Goal: Answer question/provide support

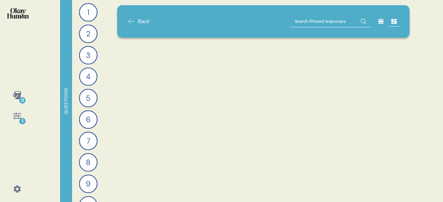
scroll to position [64, 0]
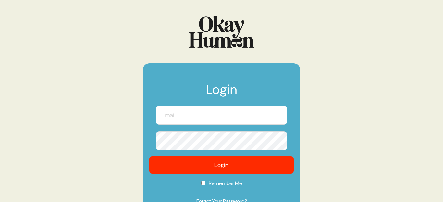
type input "[EMAIL_ADDRESS][PERSON_NAME][DOMAIN_NAME]"
click at [233, 166] on button "Login" at bounding box center [221, 165] width 145 height 18
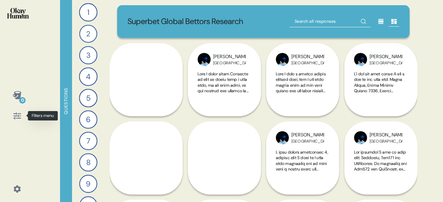
click at [14, 116] on icon at bounding box center [17, 115] width 9 height 9
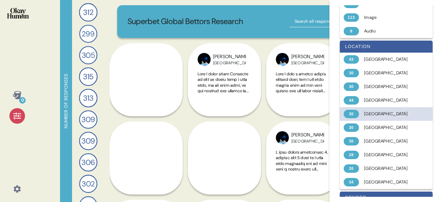
scroll to position [53, 0]
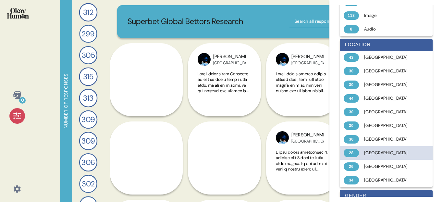
click at [371, 152] on div "[GEOGRAPHIC_DATA]" at bounding box center [390, 153] width 52 height 6
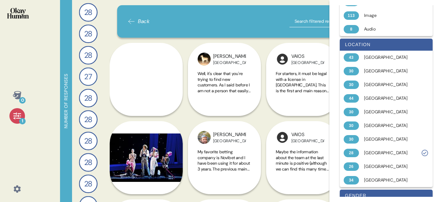
click at [15, 151] on div "0 1" at bounding box center [17, 101] width 34 height 202
click at [11, 118] on div "1" at bounding box center [17, 116] width 16 height 16
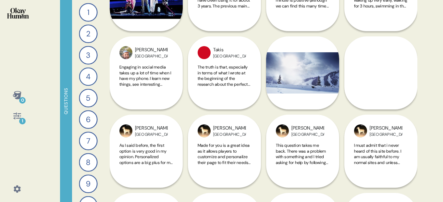
scroll to position [171, 0]
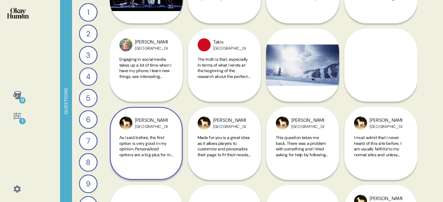
click at [158, 161] on div "As I said before, the first option is very good in my opinion. Personalized opt…" at bounding box center [146, 150] width 54 height 30
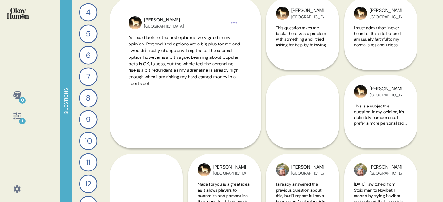
scroll to position [282, 0]
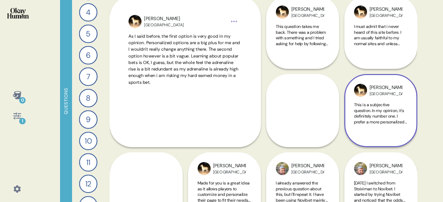
click at [383, 108] on span "This is a subjective question. In my opinion, it's definitely number one. I pre…" at bounding box center [380, 144] width 53 height 85
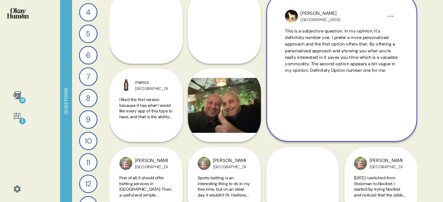
scroll to position [366, 0]
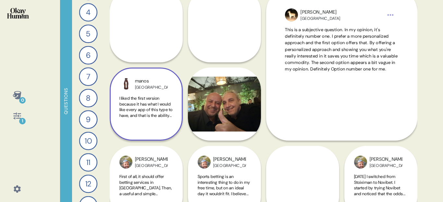
click at [149, 104] on span "I liked the first version because it has what I would like every app of this ty…" at bounding box center [145, 132] width 53 height 74
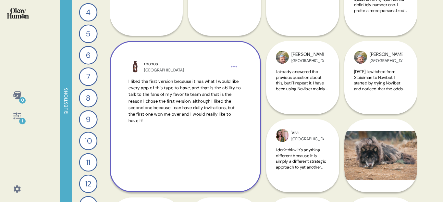
scroll to position [394, 0]
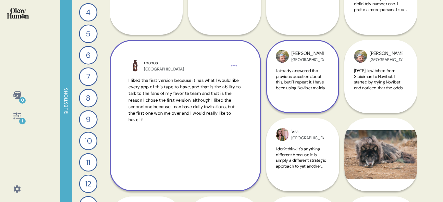
click at [296, 71] on span "I already answered the previous question about this, but I'll repeat it. I have…" at bounding box center [302, 102] width 52 height 68
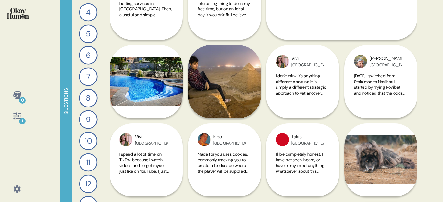
scroll to position [546, 0]
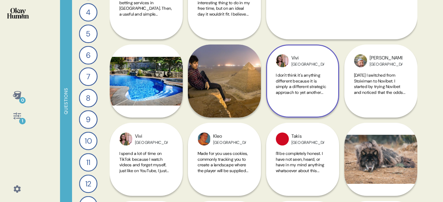
click at [296, 79] on span "I don't think it's anything different because it is simply a different strategi…" at bounding box center [302, 103] width 53 height 62
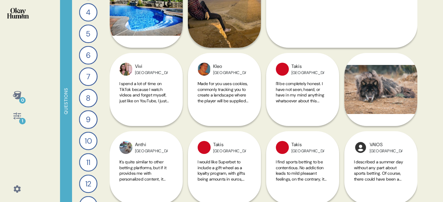
scroll to position [617, 0]
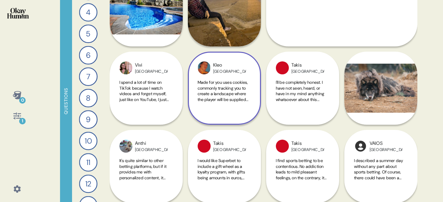
click at [232, 108] on div "Made for you uses cookies, commonly tracking you to create a landscape where th…" at bounding box center [225, 94] width 54 height 30
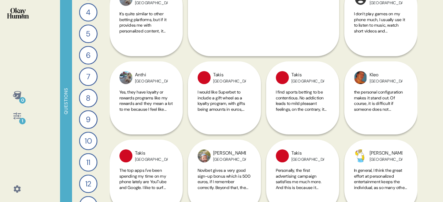
scroll to position [764, 0]
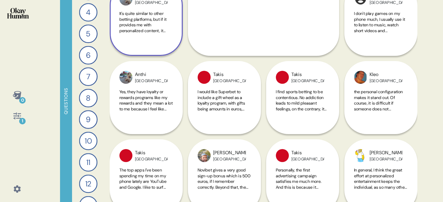
click at [156, 32] on span "It's quite similar to other betting platforms, but if it provides me with perso…" at bounding box center [146, 36] width 54 height 51
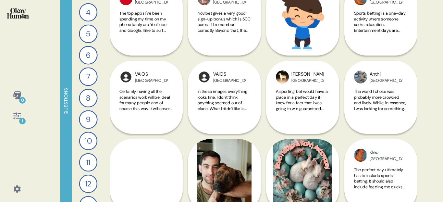
scroll to position [1001, 0]
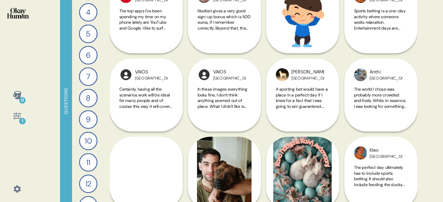
click at [212, 97] on div "andreas Greece To wake up in the morning, drink coffee, and then go for a walk …" at bounding box center [224, 94] width 73 height 229
click at [224, 99] on div "andreas Greece To wake up in the morning, drink coffee, and then go for a walk …" at bounding box center [224, 94] width 73 height 229
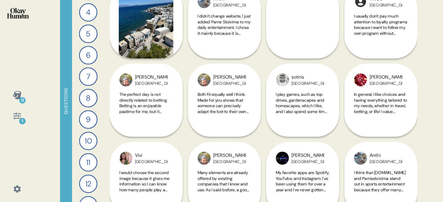
scroll to position [1233, 0]
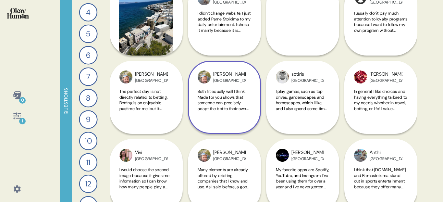
click at [233, 107] on span "Both fit equally well I think. Made for you shows that someone can precisely ad…" at bounding box center [224, 111] width 52 height 45
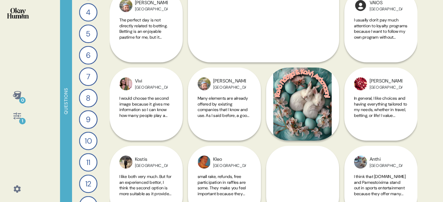
scroll to position [1249, 0]
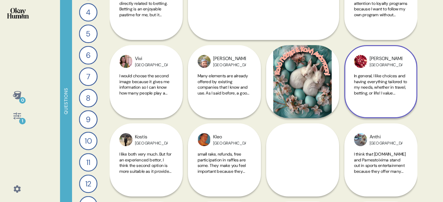
click at [387, 83] on span "In general, I like choices and having everything tailored to my needs, whether …" at bounding box center [380, 93] width 53 height 40
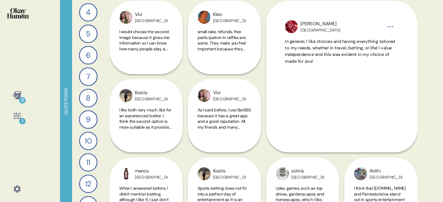
scroll to position [1294, 0]
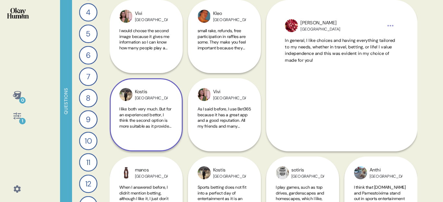
click at [159, 113] on span "I like both very much. But for an experienced bettor, I think the second option…" at bounding box center [145, 126] width 52 height 40
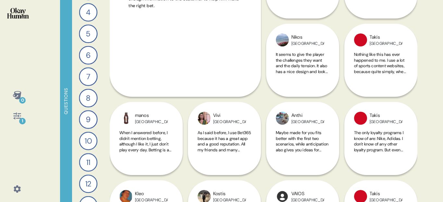
scroll to position [1428, 0]
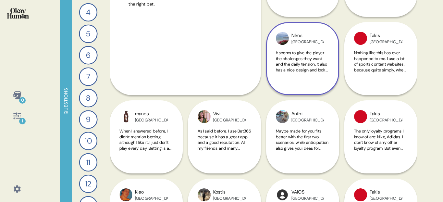
click at [296, 58] on span "It seems to give the player the challenges they want and the daily tension. It …" at bounding box center [302, 70] width 52 height 40
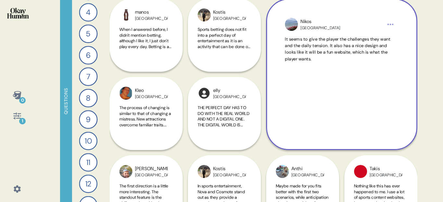
scroll to position [1452, 0]
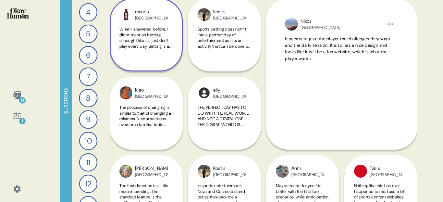
click at [136, 33] on span "When I answered before, I didn't mention betting, although I like it, I just do…" at bounding box center [145, 46] width 52 height 40
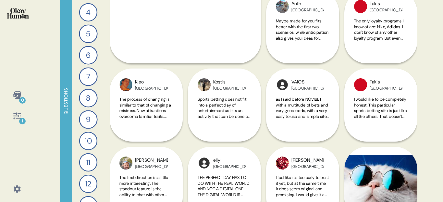
scroll to position [1539, 0]
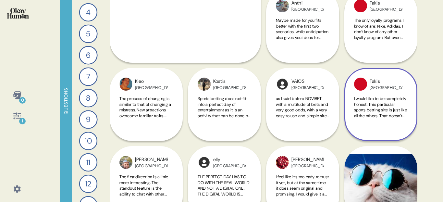
click at [383, 105] on span "I would like to be completely honest. This particular sports betting site is ju…" at bounding box center [380, 113] width 53 height 34
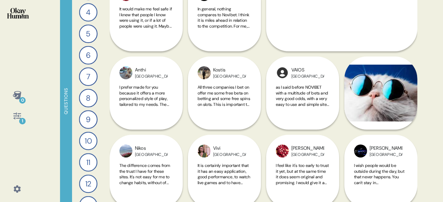
scroll to position [1713, 0]
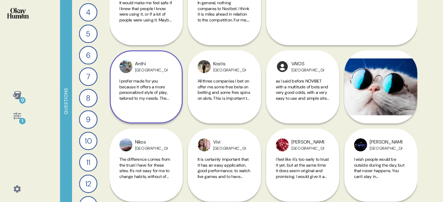
click at [153, 84] on span "I prefer made for you because it offers a more personalized style of play, tail…" at bounding box center [144, 98] width 50 height 40
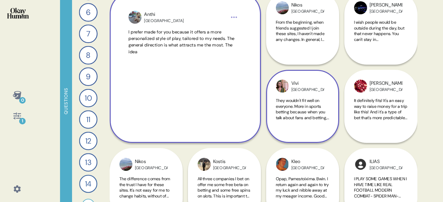
scroll to position [1774, 0]
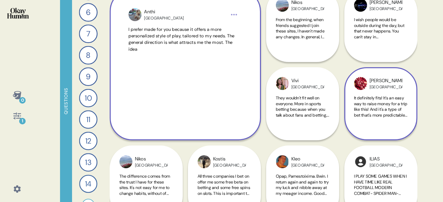
click at [370, 114] on span "It definitely fits! It's an easy way to raise money for a trip like this! And i…" at bounding box center [381, 112] width 54 height 34
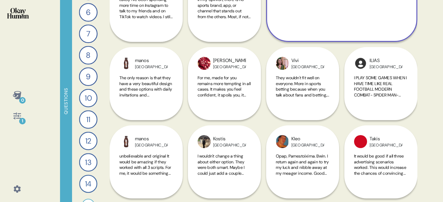
scroll to position [1951, 0]
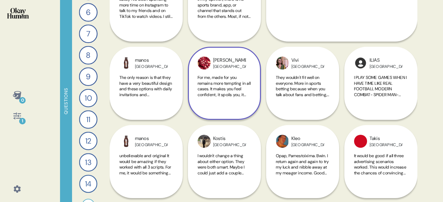
click at [245, 109] on div "[PERSON_NAME] [GEOGRAPHIC_DATA] For me, made for you remains more tempting in a…" at bounding box center [224, 83] width 73 height 73
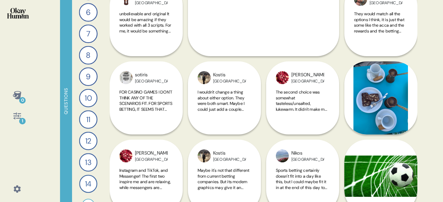
scroll to position [2094, 0]
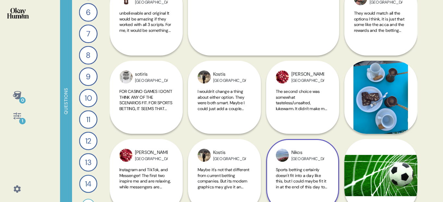
click at [300, 104] on div "Nikos Greece Sports betting certainly doesn't fit into a day like this, but I c…" at bounding box center [302, 96] width 73 height 229
click at [308, 99] on div "Nikos Greece Sports betting certainly doesn't fit into a day like this, but I c…" at bounding box center [302, 96] width 73 height 229
click at [294, 85] on div "Nikos Greece Sports betting certainly doesn't fit into a day like this, but I c…" at bounding box center [302, 96] width 73 height 229
click at [335, 59] on div "Nikos Greece Sports betting certainly doesn't fit into a day like this, but I c…" at bounding box center [302, 96] width 73 height 229
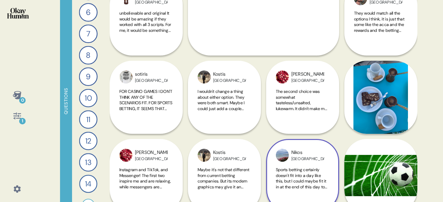
click at [304, 80] on div "Nikos Greece Sports betting certainly doesn't fit into a day like this, but I c…" at bounding box center [302, 96] width 73 height 229
click at [294, 88] on div "Nikos Greece Sports betting certainly doesn't fit into a day like this, but I c…" at bounding box center [302, 96] width 73 height 229
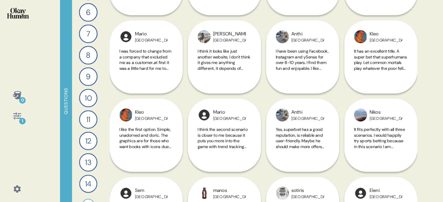
scroll to position [2292, 0]
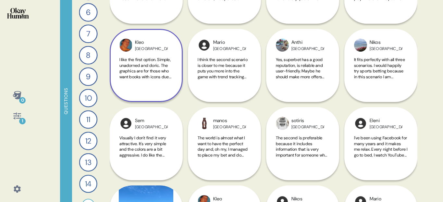
click at [137, 70] on span "I like the first option. Simple, unadorned and doric. The graphics are for thos…" at bounding box center [145, 71] width 52 height 28
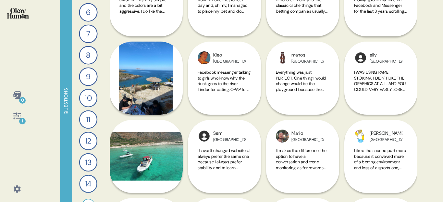
scroll to position [2588, 0]
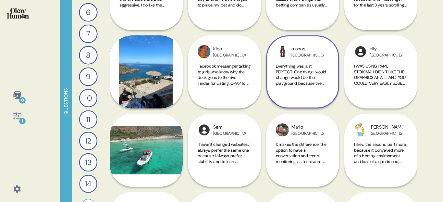
click at [309, 85] on span "Everything was just PERFECT. One thing I would change would be the playground b…" at bounding box center [301, 80] width 51 height 34
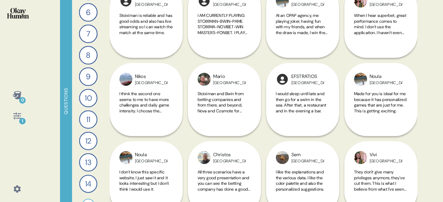
scroll to position [3345, 0]
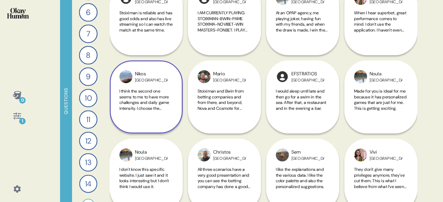
click at [157, 102] on span "I think the second one seems to me to have more challenges and daily game inten…" at bounding box center [144, 102] width 50 height 28
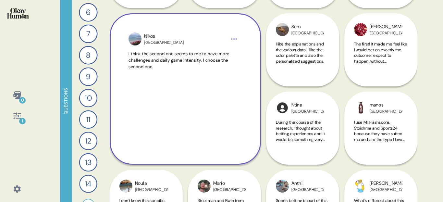
scroll to position [3405, 0]
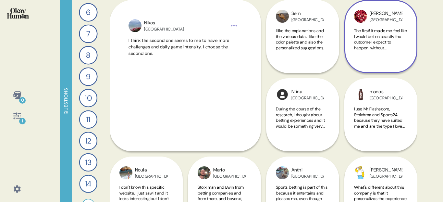
click at [386, 38] on span "The first! It made me feel like I would bet on exactly the outcome I expect to …" at bounding box center [380, 42] width 53 height 28
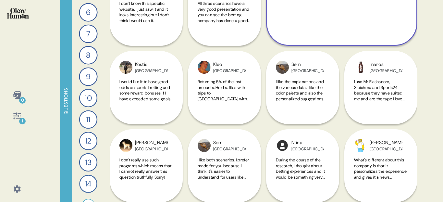
scroll to position [3537, 0]
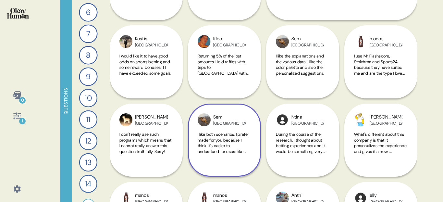
click at [204, 151] on span "I like both scenarios. I prefer made for you because I think it's easier to und…" at bounding box center [224, 145] width 52 height 28
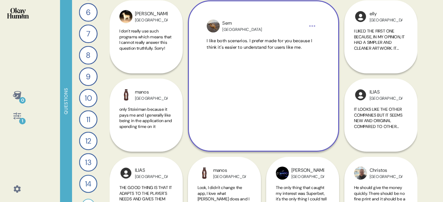
scroll to position [3640, 0]
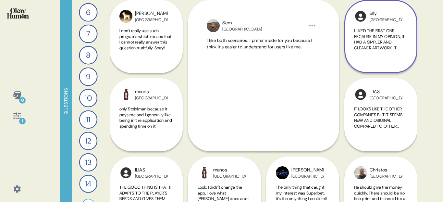
click at [385, 41] on span "I LIKED THE FIRST ONE BECAUSE, IN MY OPINION, IT HAD A SIMPLER AND CLEANER ARTW…" at bounding box center [379, 42] width 51 height 28
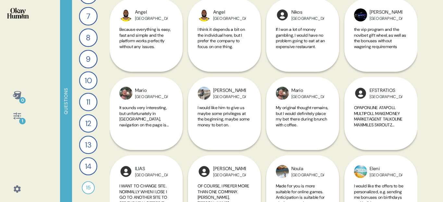
scroll to position [4292, 0]
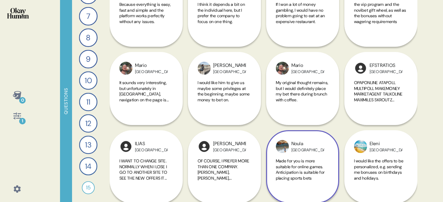
click at [302, 165] on span "Made for you is more suitable for online games. Anticipation is suitable for pl…" at bounding box center [300, 169] width 49 height 23
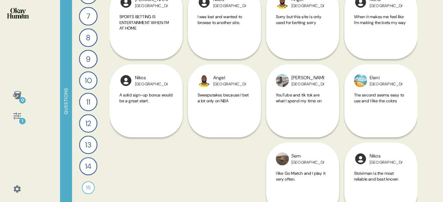
scroll to position [7578, 0]
